Goal: Find specific page/section: Find specific page/section

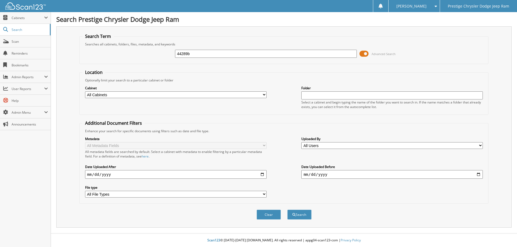
type input "44289b"
click at [287, 210] on button "Search" at bounding box center [299, 215] width 24 height 10
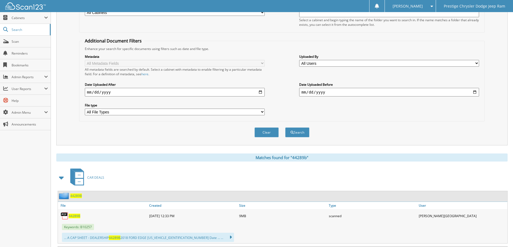
scroll to position [82, 0]
click at [75, 218] on span "44289B" at bounding box center [75, 216] width 12 height 5
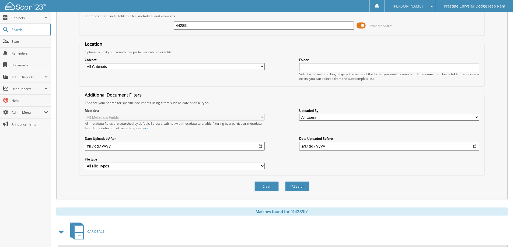
scroll to position [0, 0]
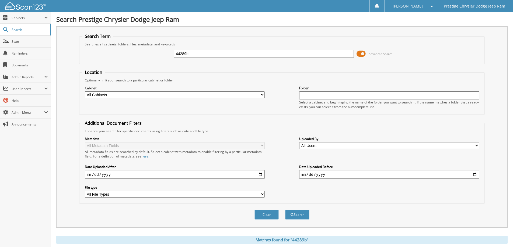
click at [209, 53] on input "44289b" at bounding box center [264, 54] width 180 height 8
type input "44269"
click at [285, 210] on button "Search" at bounding box center [297, 215] width 24 height 10
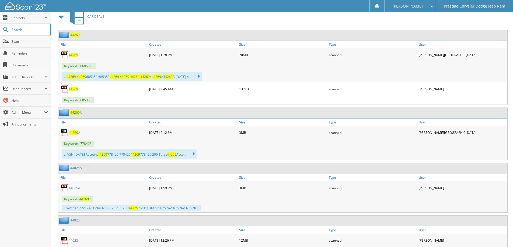
scroll to position [243, 0]
click at [73, 57] on span "44269" at bounding box center [73, 55] width 9 height 5
click at [13, 42] on span "Scan" at bounding box center [30, 41] width 36 height 5
